Goal: Information Seeking & Learning: Learn about a topic

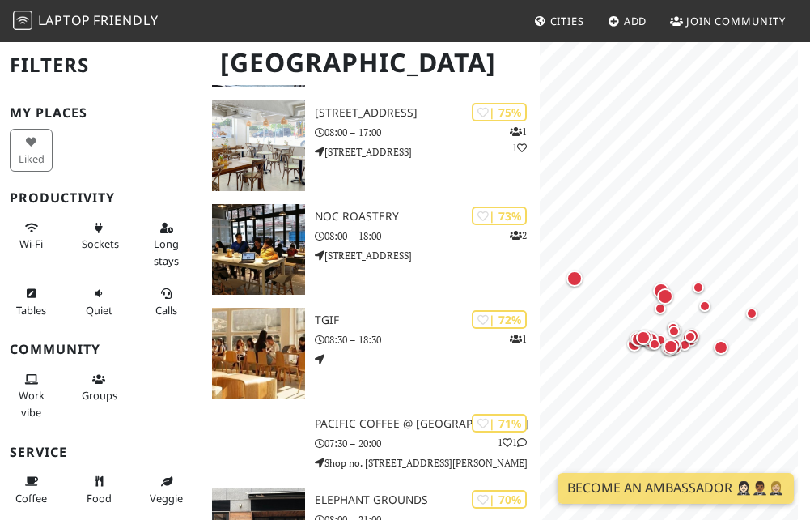
scroll to position [1376, 0]
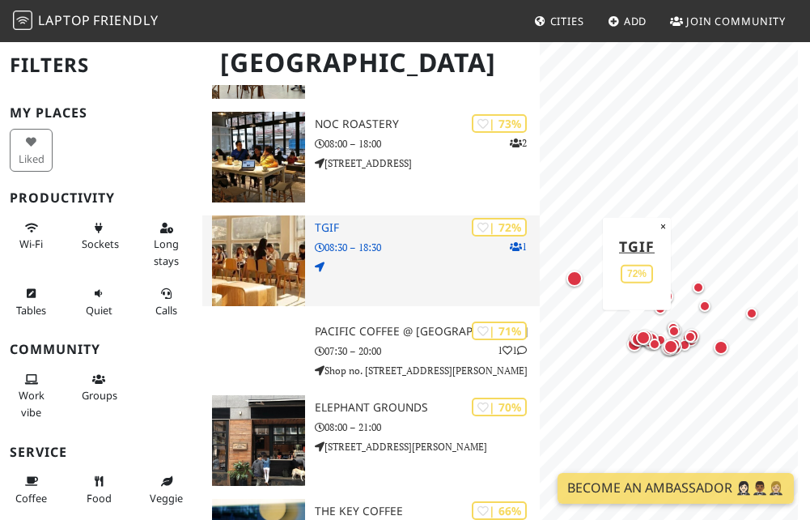
click at [285, 256] on img at bounding box center [258, 260] width 93 height 91
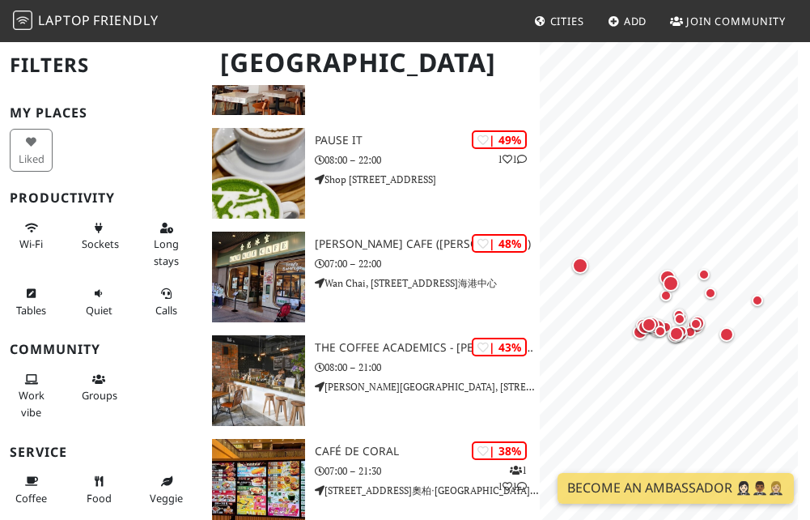
scroll to position [2911, 0]
